Goal: Find specific page/section: Find specific page/section

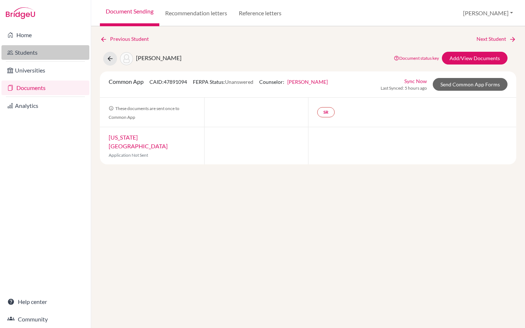
click at [30, 57] on link "Students" at bounding box center [45, 52] width 88 height 15
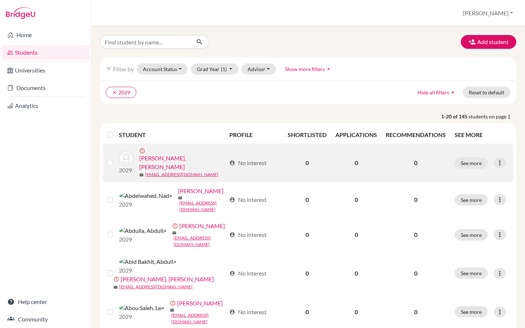
click at [195, 157] on link "Abdelmoneam, Abdelrahman" at bounding box center [182, 162] width 87 height 17
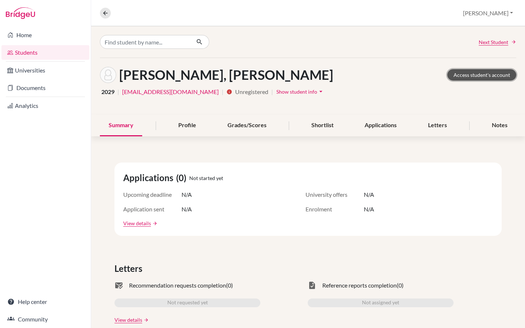
click at [501, 73] on link "Access student's account" at bounding box center [481, 74] width 69 height 11
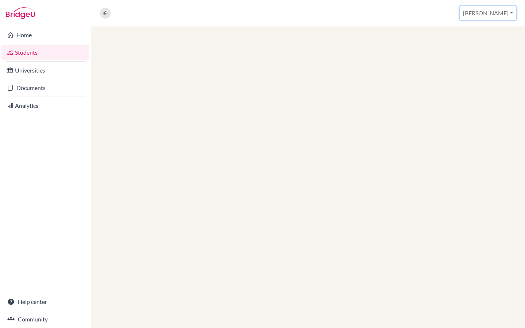
click at [506, 15] on button "[PERSON_NAME]" at bounding box center [488, 13] width 57 height 14
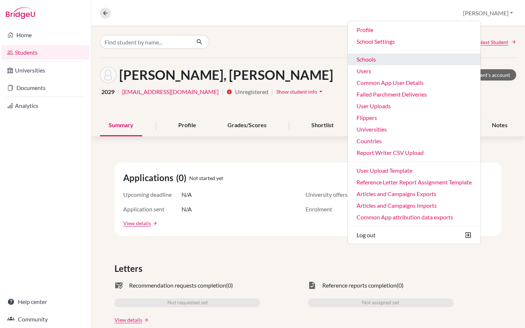
click at [433, 59] on link "Schools" at bounding box center [414, 60] width 133 height 12
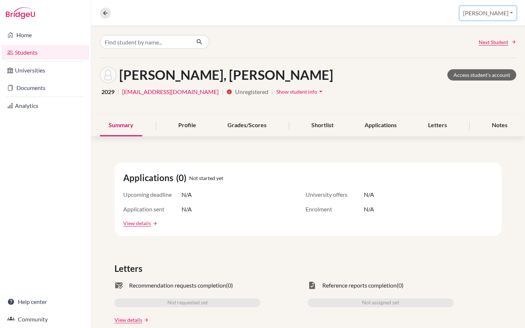
click at [504, 13] on button "[PERSON_NAME]" at bounding box center [488, 13] width 57 height 14
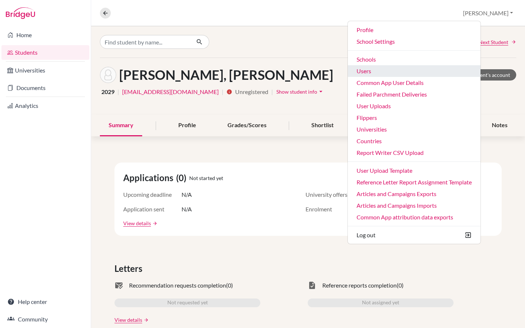
click at [398, 71] on link "Users" at bounding box center [414, 71] width 133 height 12
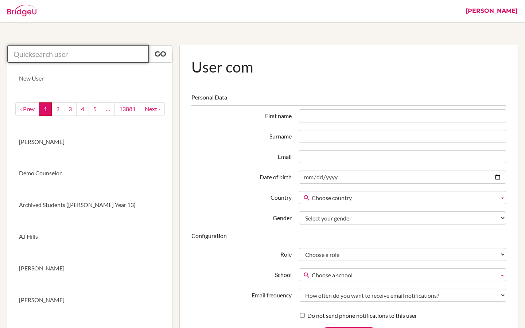
click at [87, 56] on input "text" at bounding box center [77, 53] width 141 height 17
paste input "Aziz Asamov"
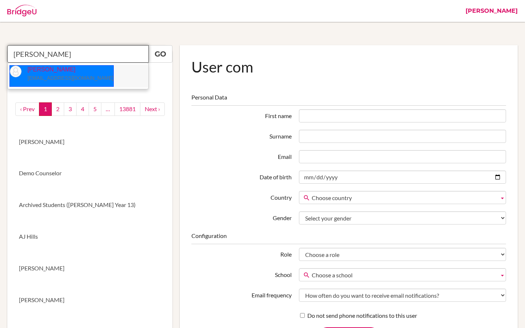
click at [64, 82] on p "Azizbek Asamov counsellor@pstmz.uz" at bounding box center [68, 74] width 92 height 17
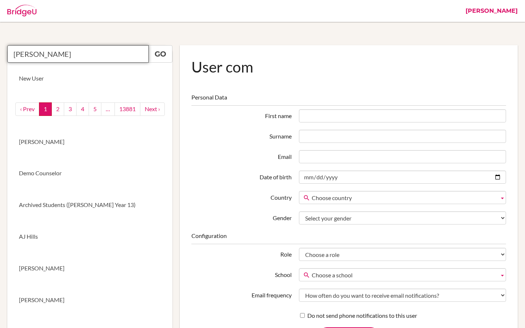
type input "Azizbek Asamov"
click at [157, 53] on link "Go" at bounding box center [160, 53] width 24 height 17
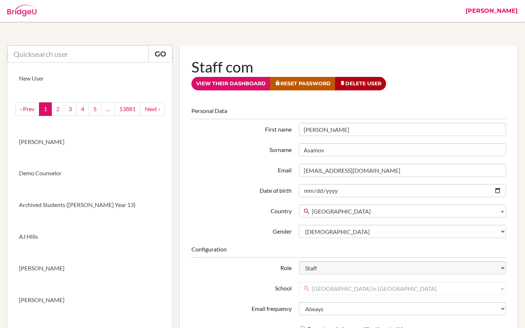
click at [509, 15] on link "[PERSON_NAME]" at bounding box center [491, 11] width 59 height 22
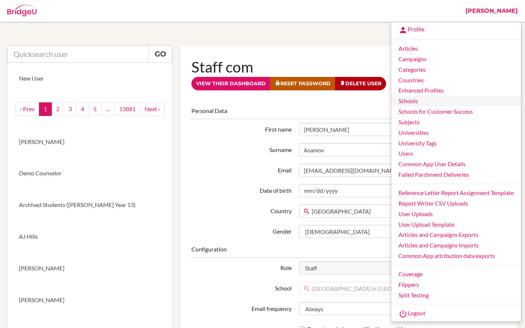
click at [417, 105] on link "Schools" at bounding box center [456, 101] width 130 height 11
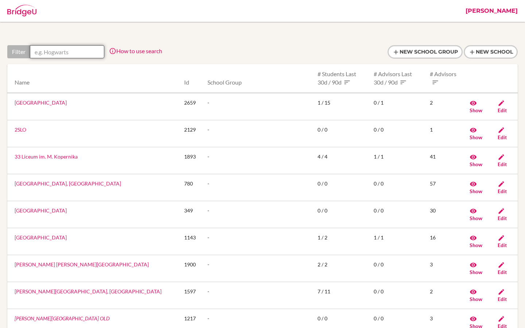
click at [74, 55] on input "text" at bounding box center [67, 51] width 74 height 13
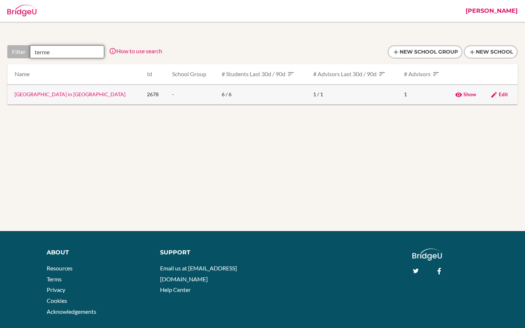
type input "terme"
click at [42, 97] on link "[GEOGRAPHIC_DATA] in [GEOGRAPHIC_DATA]" at bounding box center [70, 94] width 111 height 6
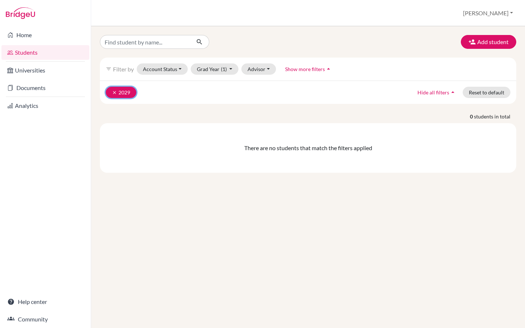
click at [120, 94] on button "clear 2029" at bounding box center [121, 92] width 31 height 11
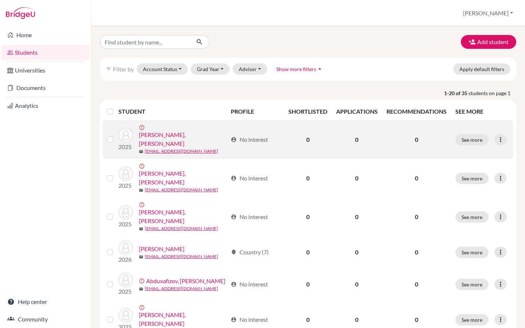
click at [188, 138] on link "Abduhafizov, Jaloliddin Manguberdi" at bounding box center [183, 139] width 89 height 17
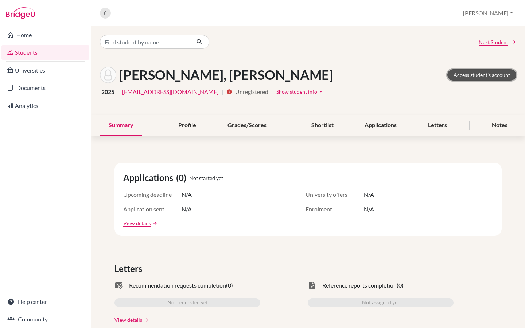
click at [487, 74] on link "Access student's account" at bounding box center [481, 74] width 69 height 11
